Goal: Task Accomplishment & Management: Manage account settings

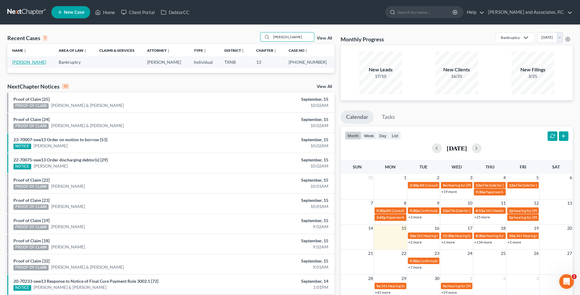
type input "[PERSON_NAME]"
click at [41, 63] on link "[PERSON_NAME]" at bounding box center [29, 61] width 34 height 5
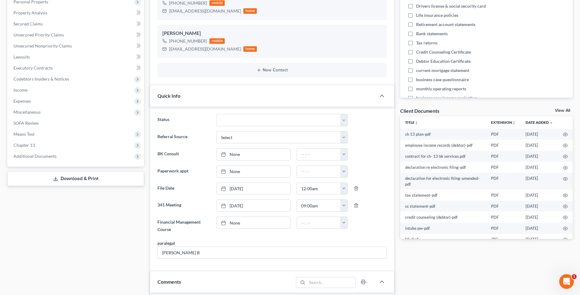
scroll to position [153, 0]
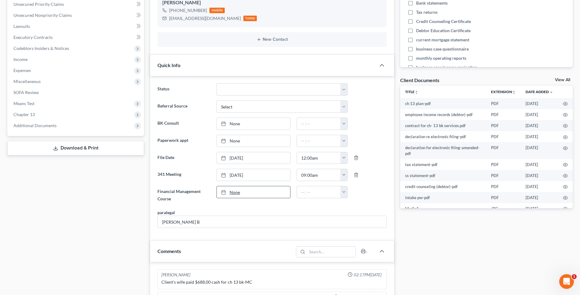
click at [234, 190] on link "None" at bounding box center [253, 192] width 73 height 12
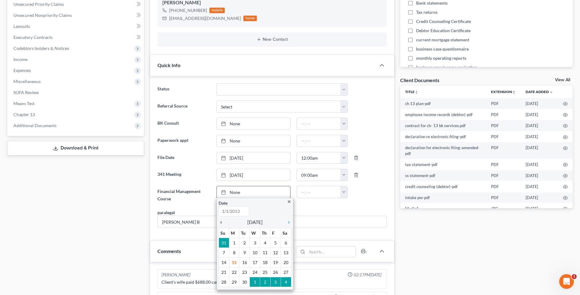
click at [221, 224] on icon "chevron_left" at bounding box center [223, 222] width 8 height 5
type input "[DATE]"
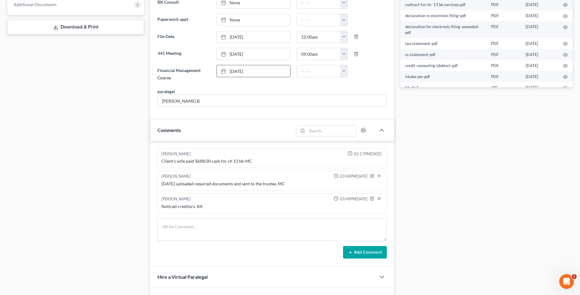
scroll to position [275, 0]
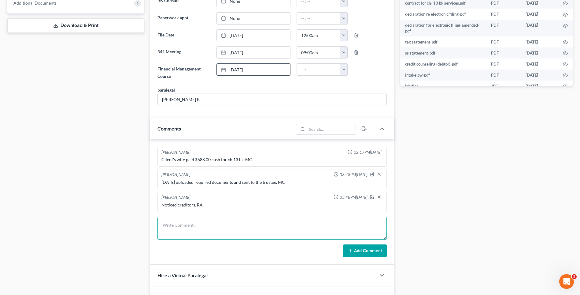
click at [183, 228] on textarea at bounding box center [272, 228] width 229 height 23
type textarea "Set up file. Mailed copy of petition to the client. RA"
click at [363, 252] on button "Add Comment" at bounding box center [365, 250] width 44 height 13
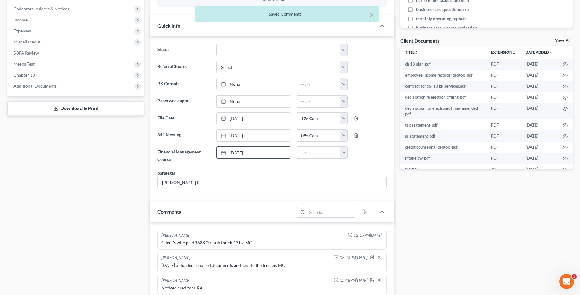
scroll to position [184, 0]
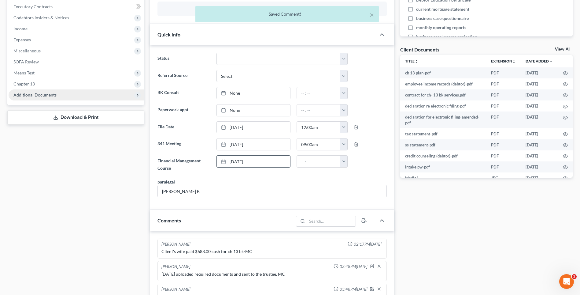
click at [37, 95] on span "Additional Documents" at bounding box center [34, 94] width 43 height 5
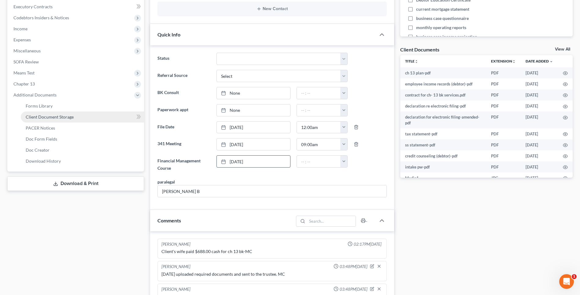
click at [36, 117] on span "Client Document Storage" at bounding box center [50, 116] width 48 height 5
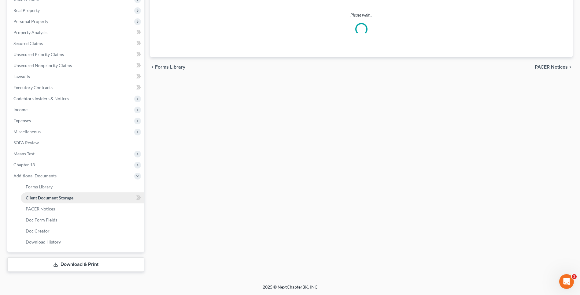
select select "18"
select select "21"
select select "10"
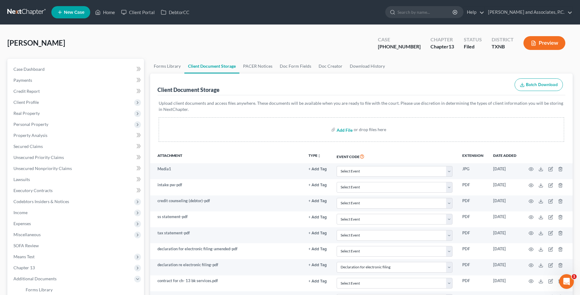
click at [341, 130] on input "file" at bounding box center [344, 129] width 15 height 11
type input "C:\fakepath\2570222 [PERSON_NAME] 2023 Tax Return.pdf"
select select "18"
select select "21"
select select "10"
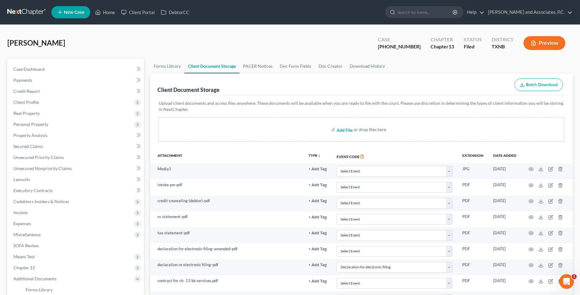
click at [339, 130] on input "file" at bounding box center [344, 129] width 15 height 11
type input "C:\fakepath\2570222 [PERSON_NAME] 2024 Tax Return.pdf"
select select "18"
select select "21"
select select "10"
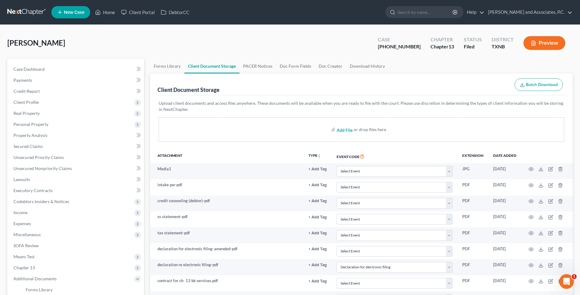
click at [340, 130] on input "file" at bounding box center [344, 129] width 15 height 11
type input "C:\fakepath\2570222 [PERSON_NAME] Autoinsurance.pdf"
click at [338, 130] on input "file" at bounding box center [344, 129] width 15 height 11
select select "18"
select select "21"
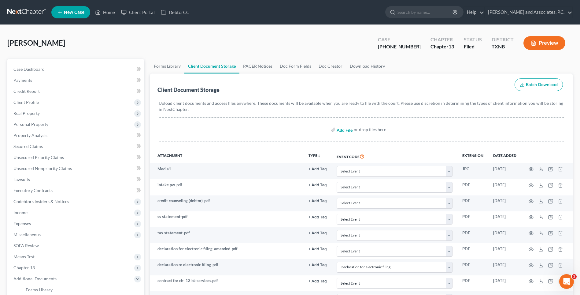
select select "10"
type input "C:\fakepath\2570222 [PERSON_NAME] auth to release.pdf"
click at [341, 130] on input "file" at bounding box center [344, 129] width 15 height 11
select select "18"
select select "21"
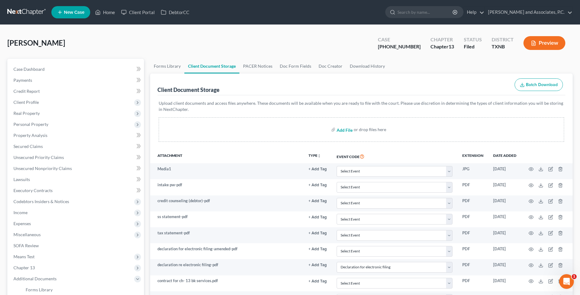
select select "10"
type input "C:\fakepath\2570222 [PERSON_NAME] Debtor contact info.pdf"
select select "18"
select select "21"
select select "10"
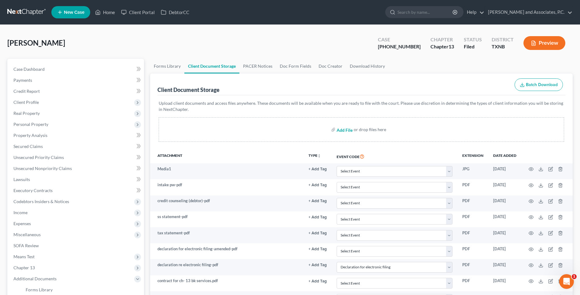
click at [343, 132] on input "file" at bounding box center [344, 129] width 15 height 11
type input "C:\fakepath\2570222 [PERSON_NAME] mortgage info sheet.pdf"
select select "18"
select select "21"
select select "10"
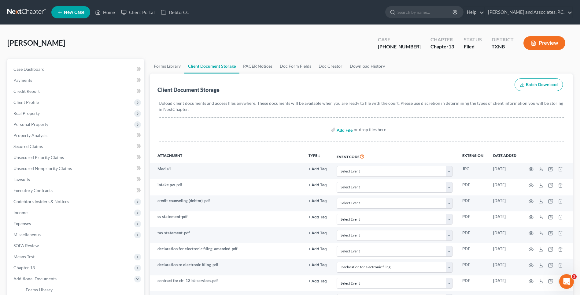
click at [339, 129] on input "file" at bounding box center [344, 129] width 15 height 11
type input "C:\fakepath\2570222 [PERSON_NAME] Debtor pay stubs Allstate.pdf"
select select "18"
select select "21"
select select "10"
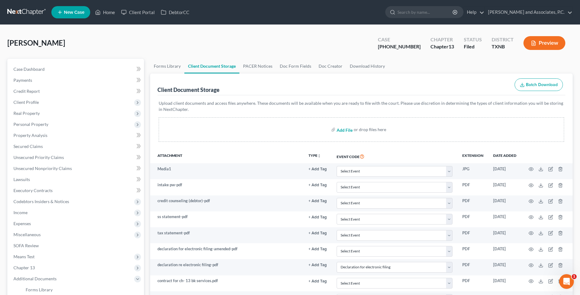
click at [339, 130] on input "file" at bounding box center [344, 129] width 15 height 11
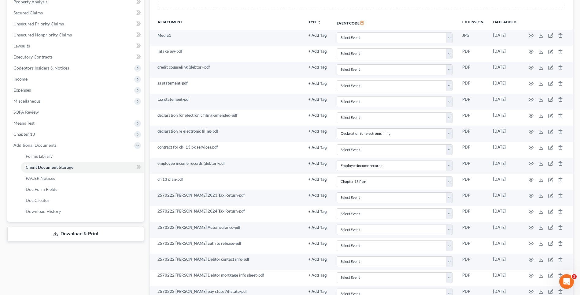
scroll to position [122, 0]
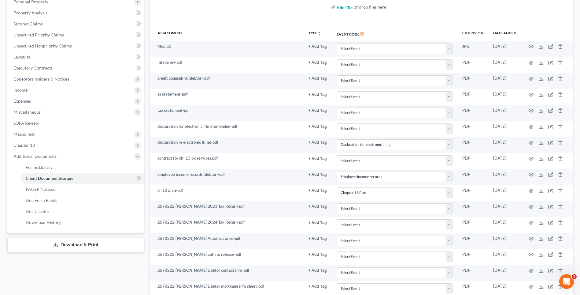
type input "C:\fakepath\2570222 [PERSON_NAME] Debtor pay stubs AT&T.pdf"
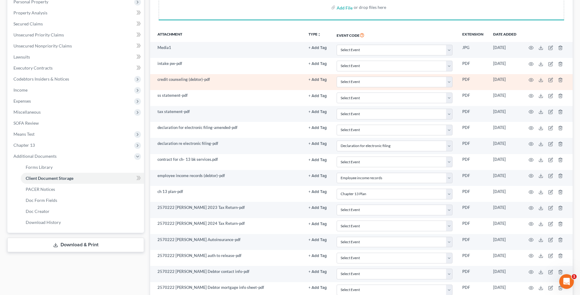
scroll to position [0, 0]
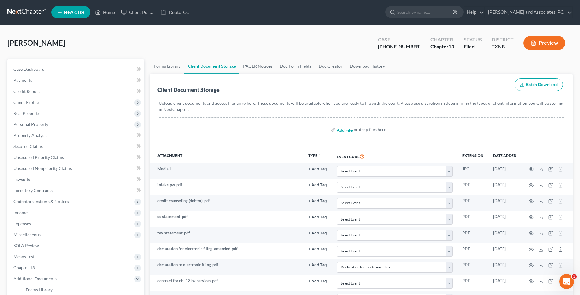
select select "18"
select select "21"
select select "10"
click at [340, 131] on input "file" at bounding box center [344, 129] width 15 height 11
type input "C:\fakepath\2570222 [PERSON_NAME] Debtor proof of ID.pdf"
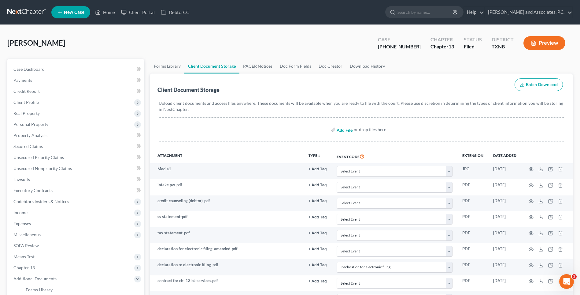
click at [343, 130] on input "file" at bounding box center [344, 129] width 15 height 11
select select "18"
select select "21"
select select "10"
type input "C:\fakepath\2570222 [PERSON_NAME] Home insurance.pdf"
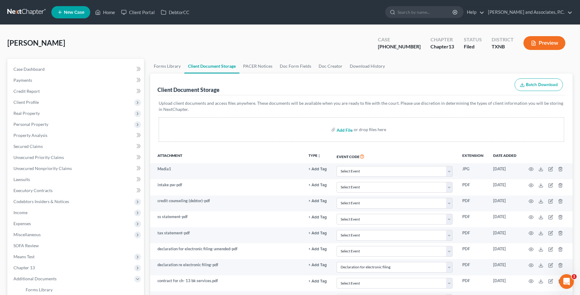
click at [341, 130] on input "file" at bounding box center [344, 129] width 15 height 11
select select "18"
select select "21"
select select "10"
type input "C:\fakepath\2570222 [PERSON_NAME] Non filing spouse pay stubs.pdf"
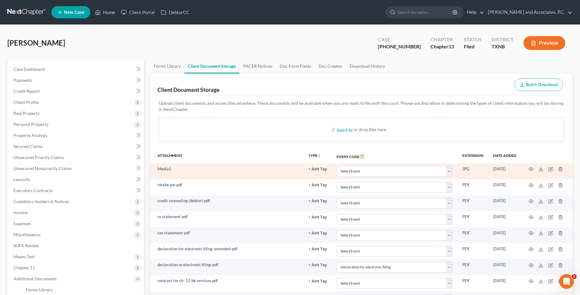
select select "18"
select select "21"
select select "10"
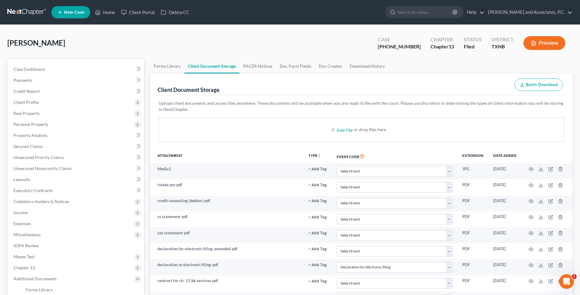
scroll to position [252, 0]
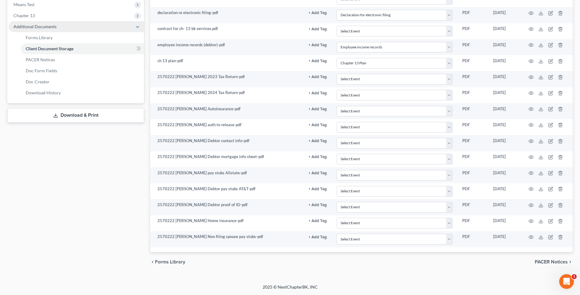
click at [27, 32] on span "Additional Documents" at bounding box center [76, 26] width 135 height 11
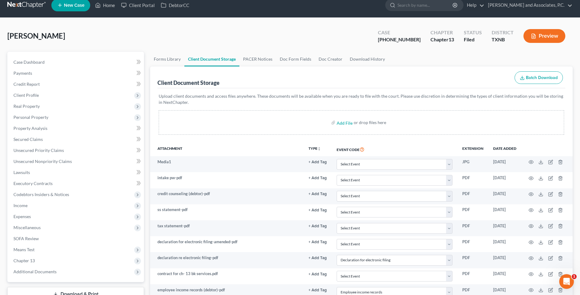
scroll to position [0, 0]
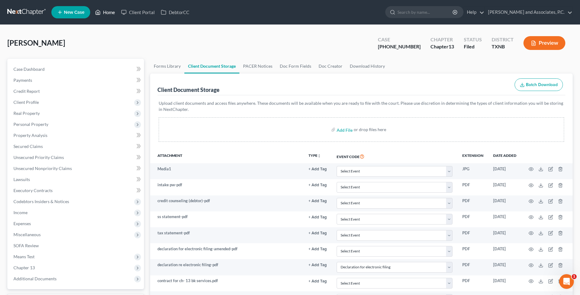
click at [109, 13] on link "Home" at bounding box center [105, 12] width 26 height 11
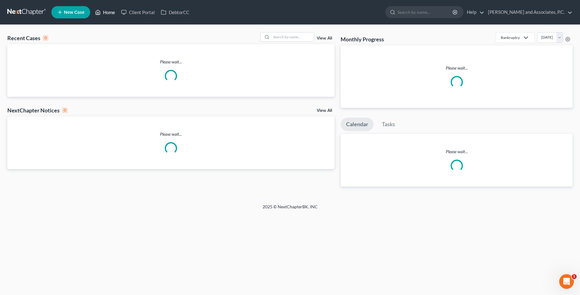
click at [109, 13] on link "Home" at bounding box center [105, 12] width 26 height 11
